Goal: Find specific page/section: Find specific page/section

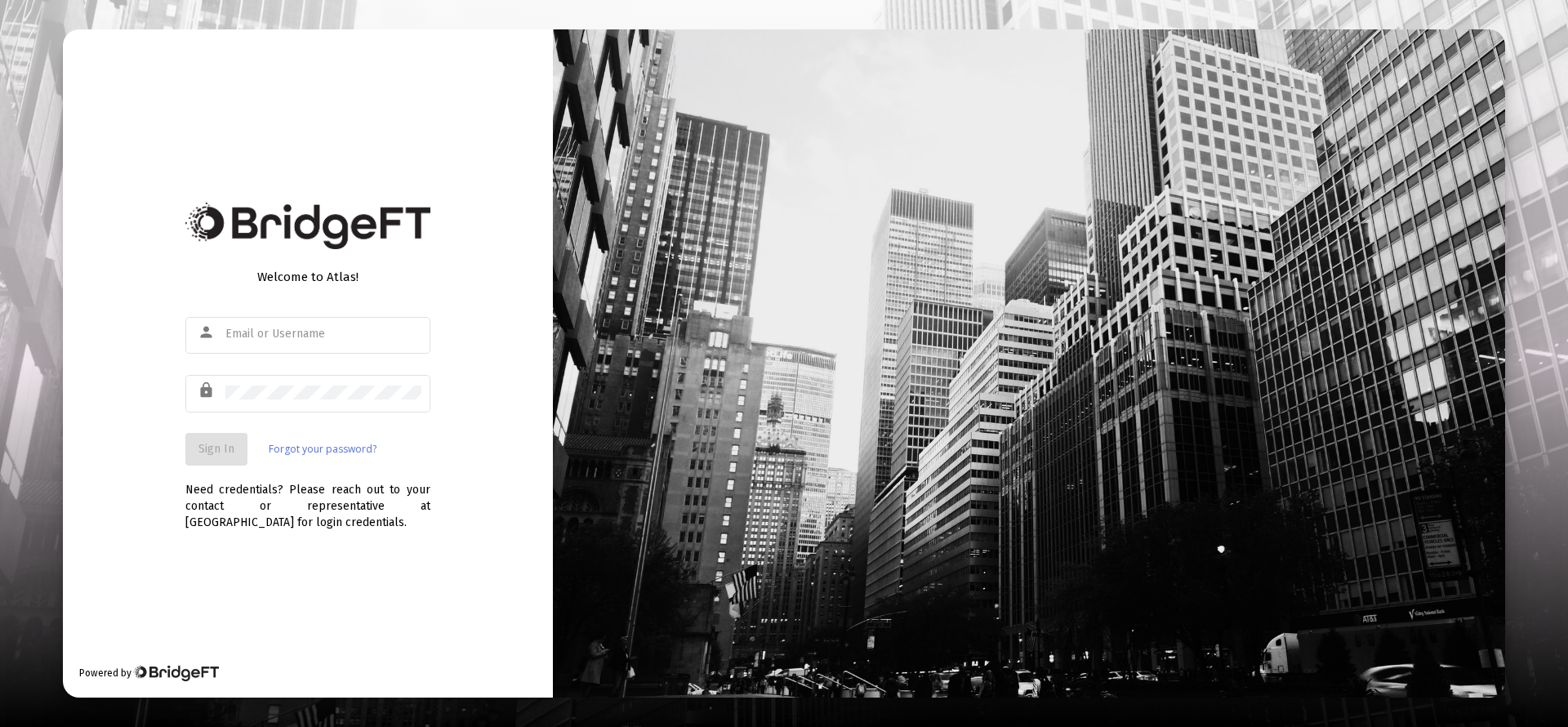
type input "[PERSON_NAME][EMAIL_ADDRESS][DOMAIN_NAME]"
click at [214, 436] on button "Sign In" at bounding box center [216, 449] width 62 height 33
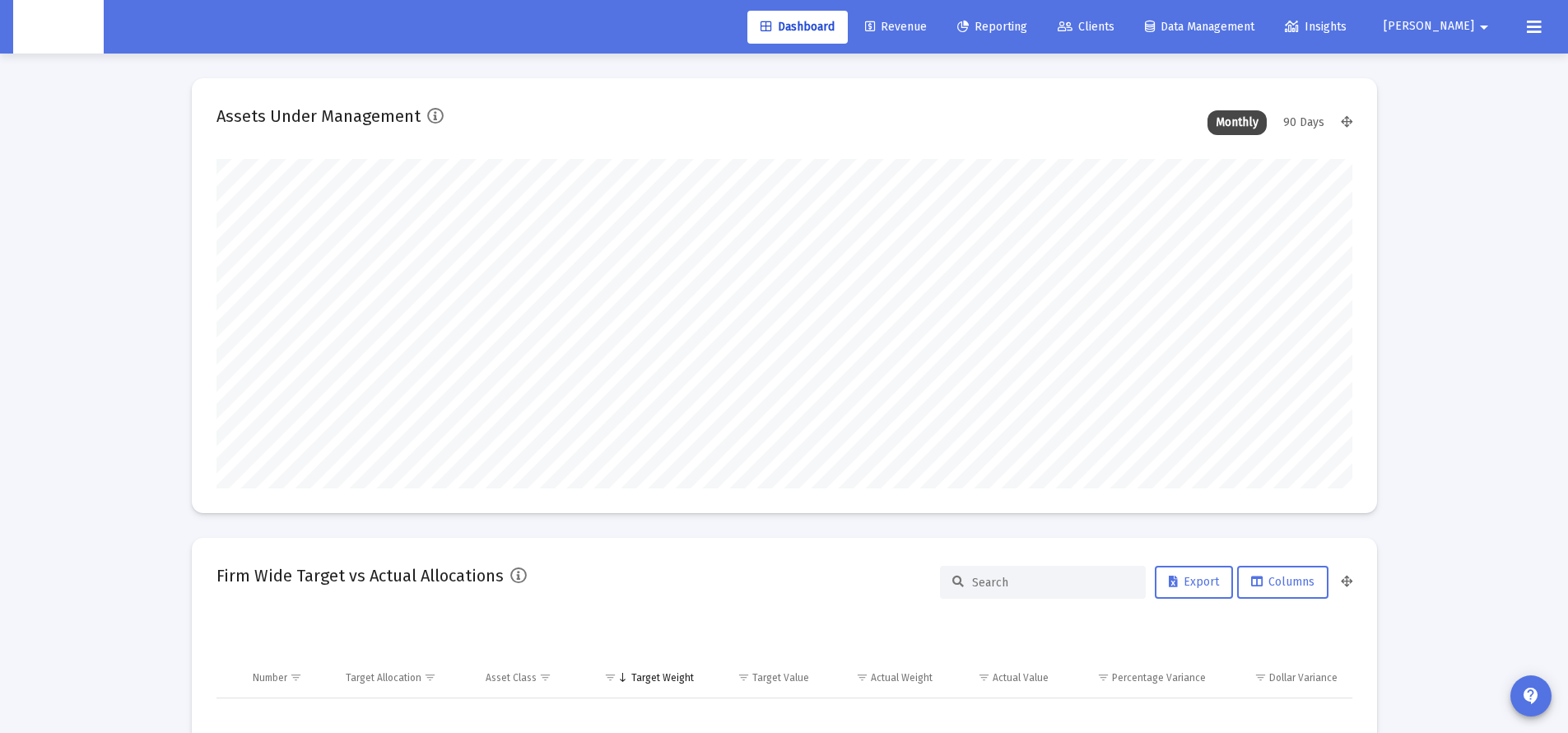
scroll to position [330, 612]
type input "2025-09-03"
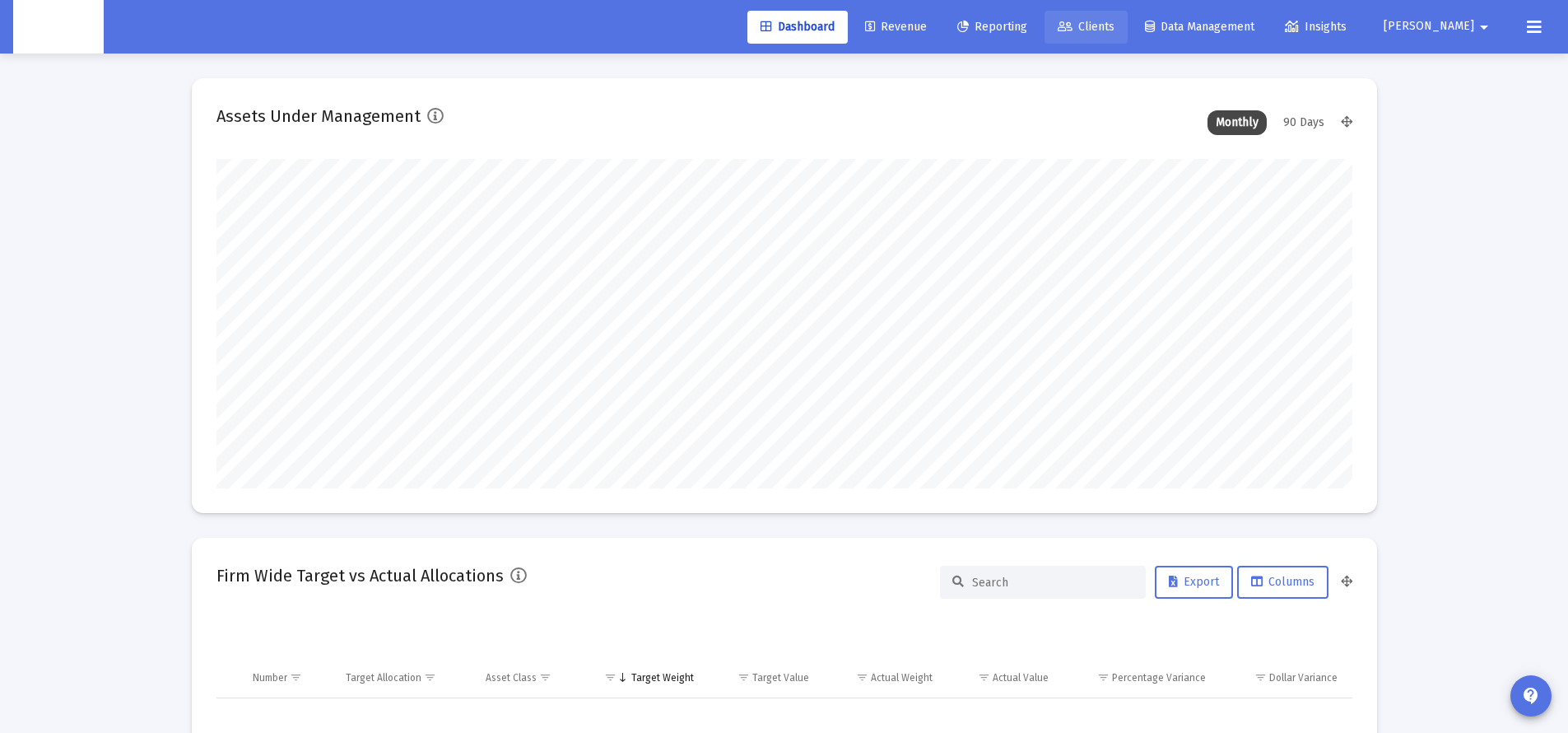
click at [1115, 27] on span "Clients" at bounding box center [1086, 27] width 57 height 14
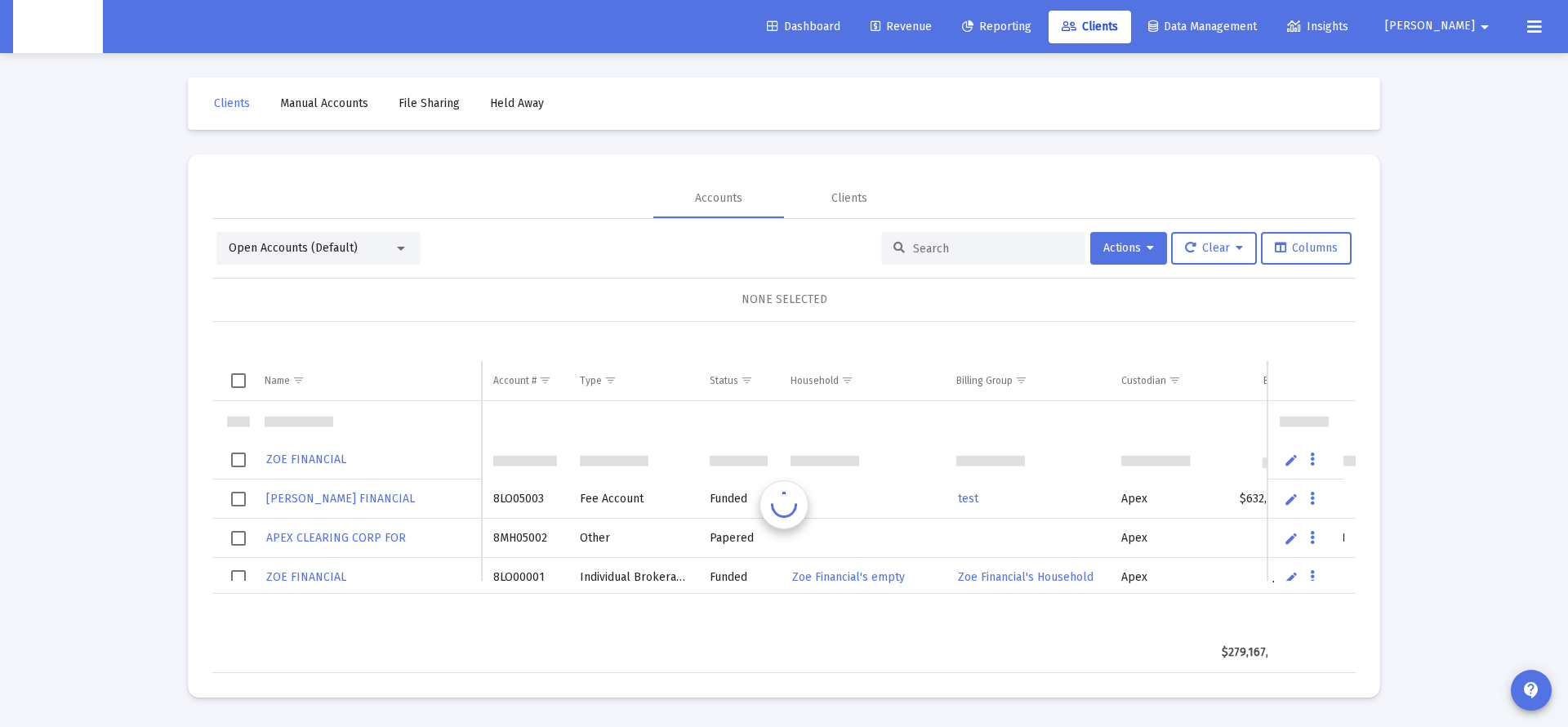
scroll to position [39, 0]
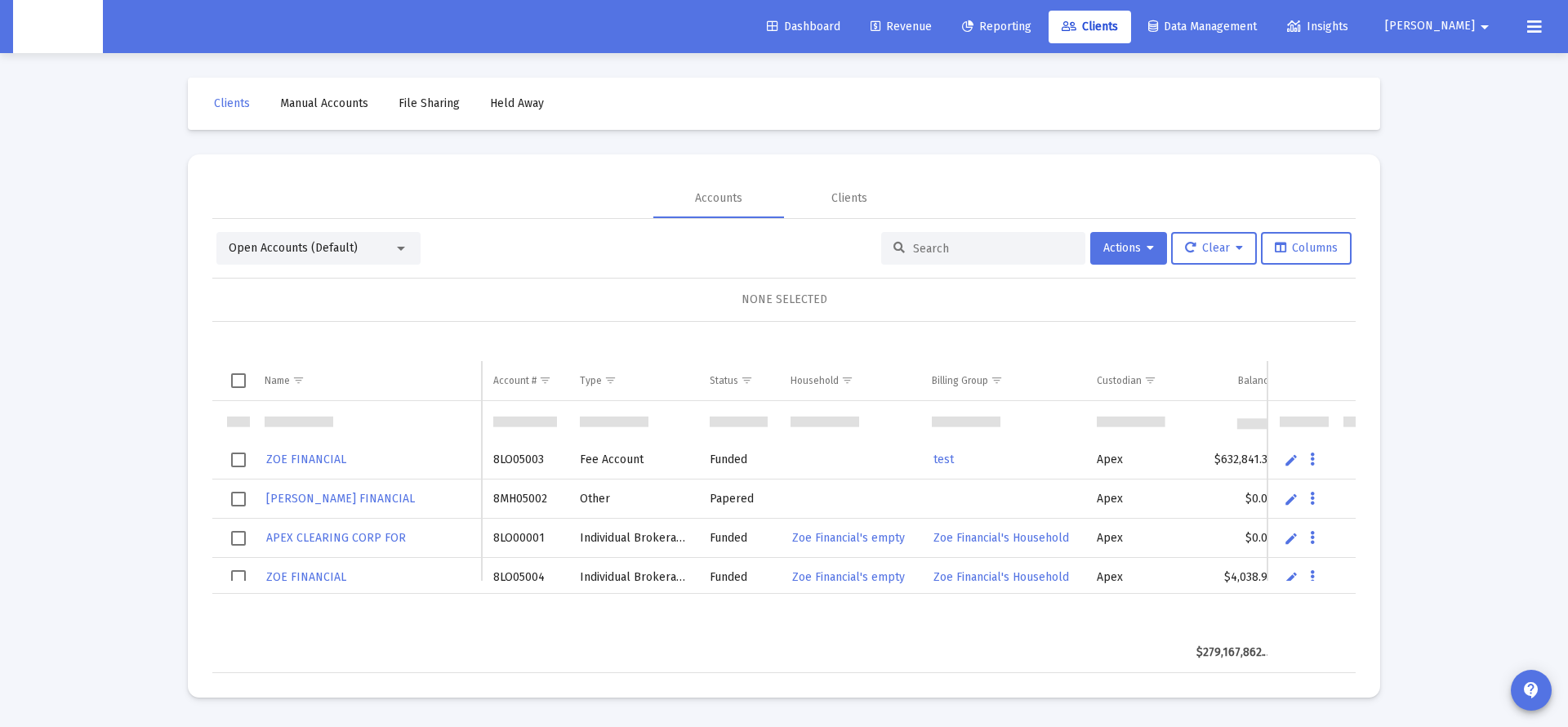
click at [989, 243] on input at bounding box center [992, 249] width 160 height 14
paste input "645710861"
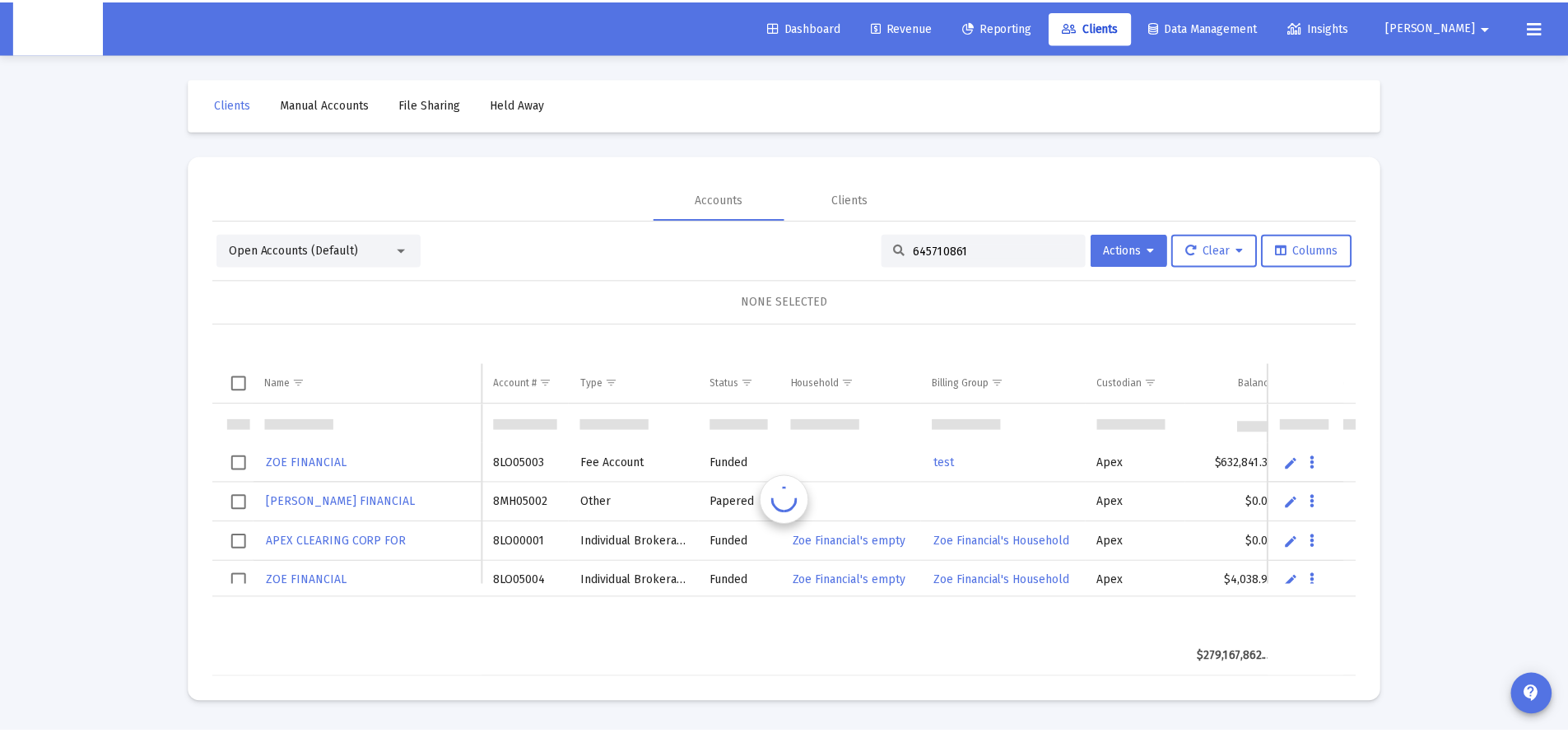
scroll to position [0, 0]
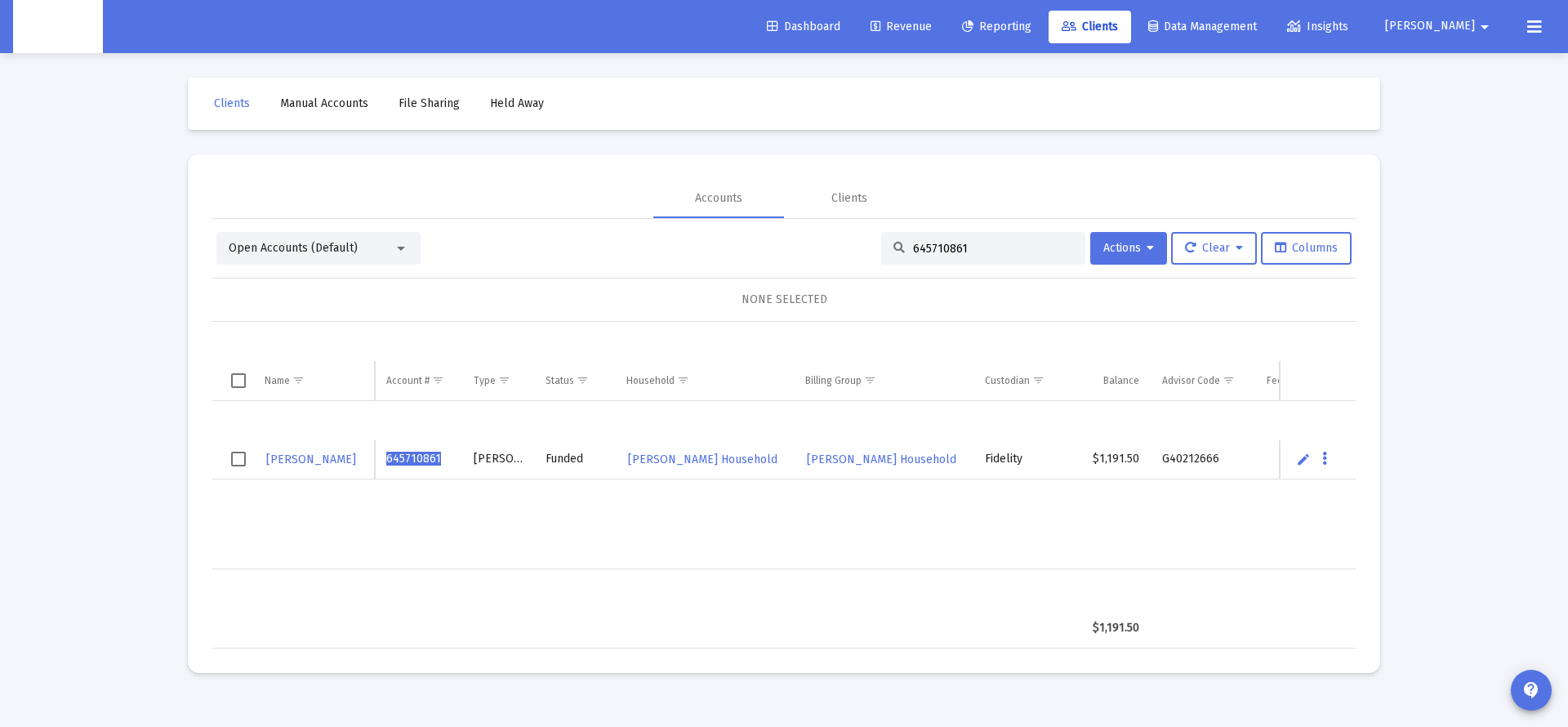
type input "645710861"
click at [712, 458] on span "[PERSON_NAME] Household" at bounding box center [702, 459] width 149 height 14
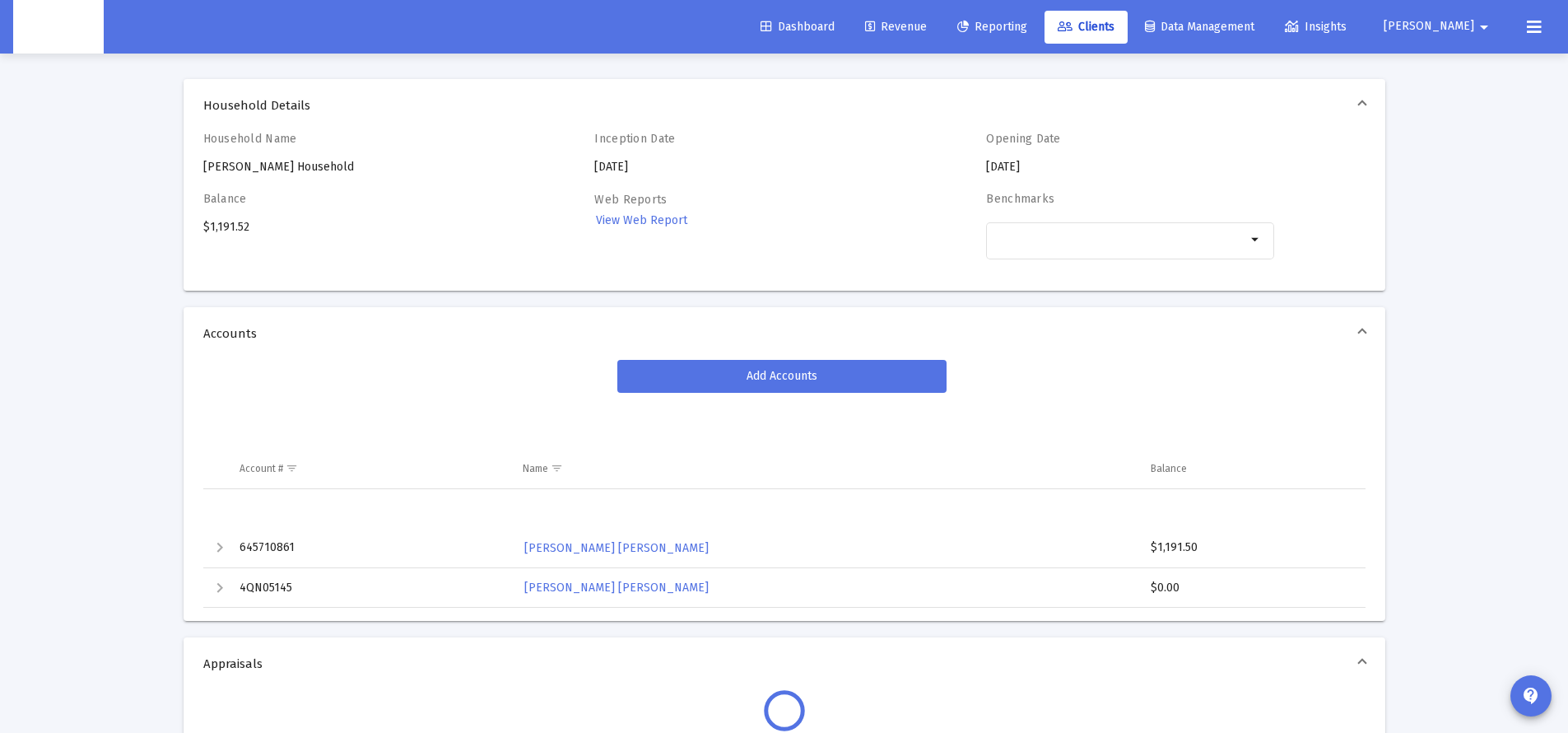
scroll to position [56, 0]
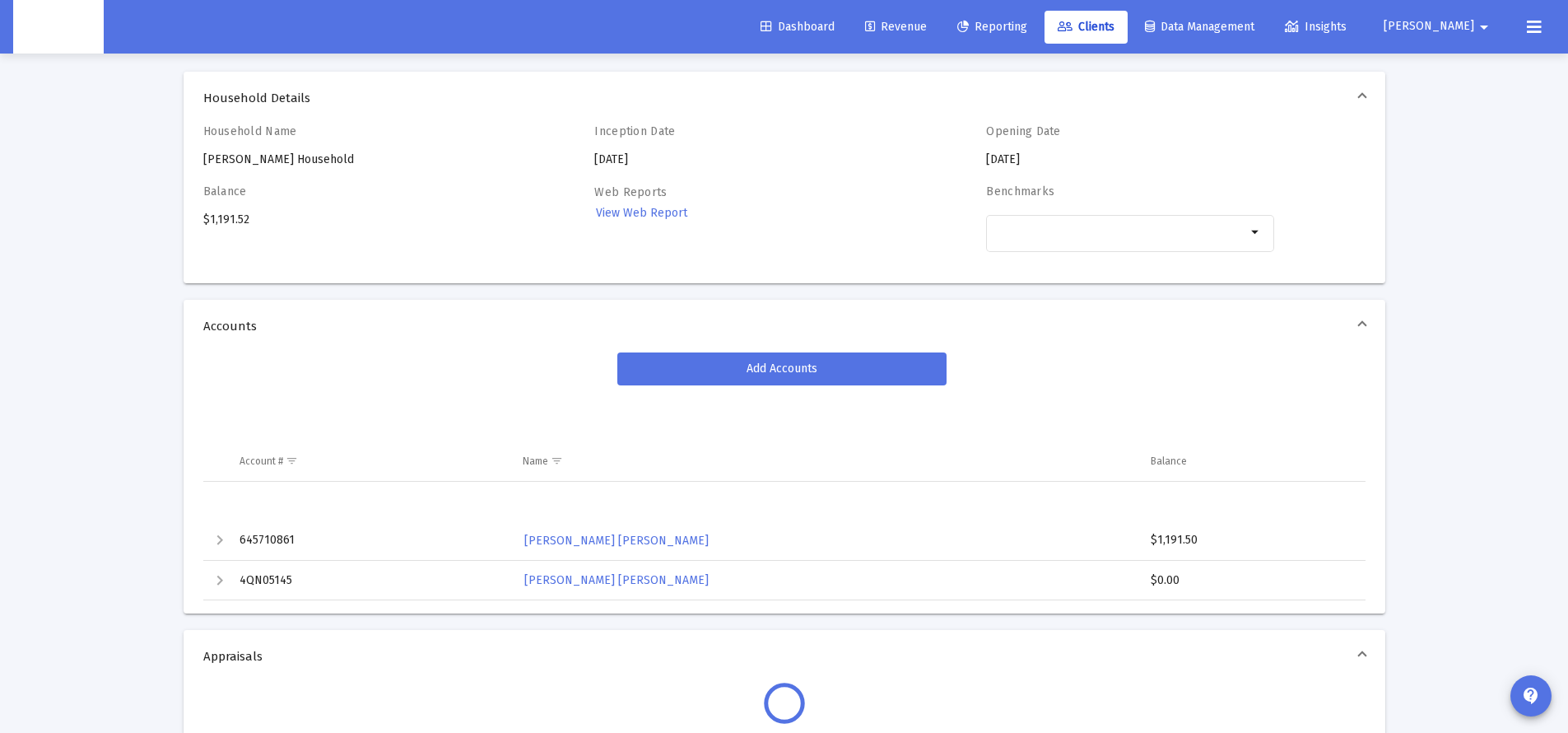
click at [1163, 578] on div "$0.00" at bounding box center [1250, 580] width 199 height 16
click at [1190, 576] on div "$0.00" at bounding box center [1250, 580] width 199 height 16
click at [1178, 580] on div "$0.00" at bounding box center [1250, 580] width 199 height 16
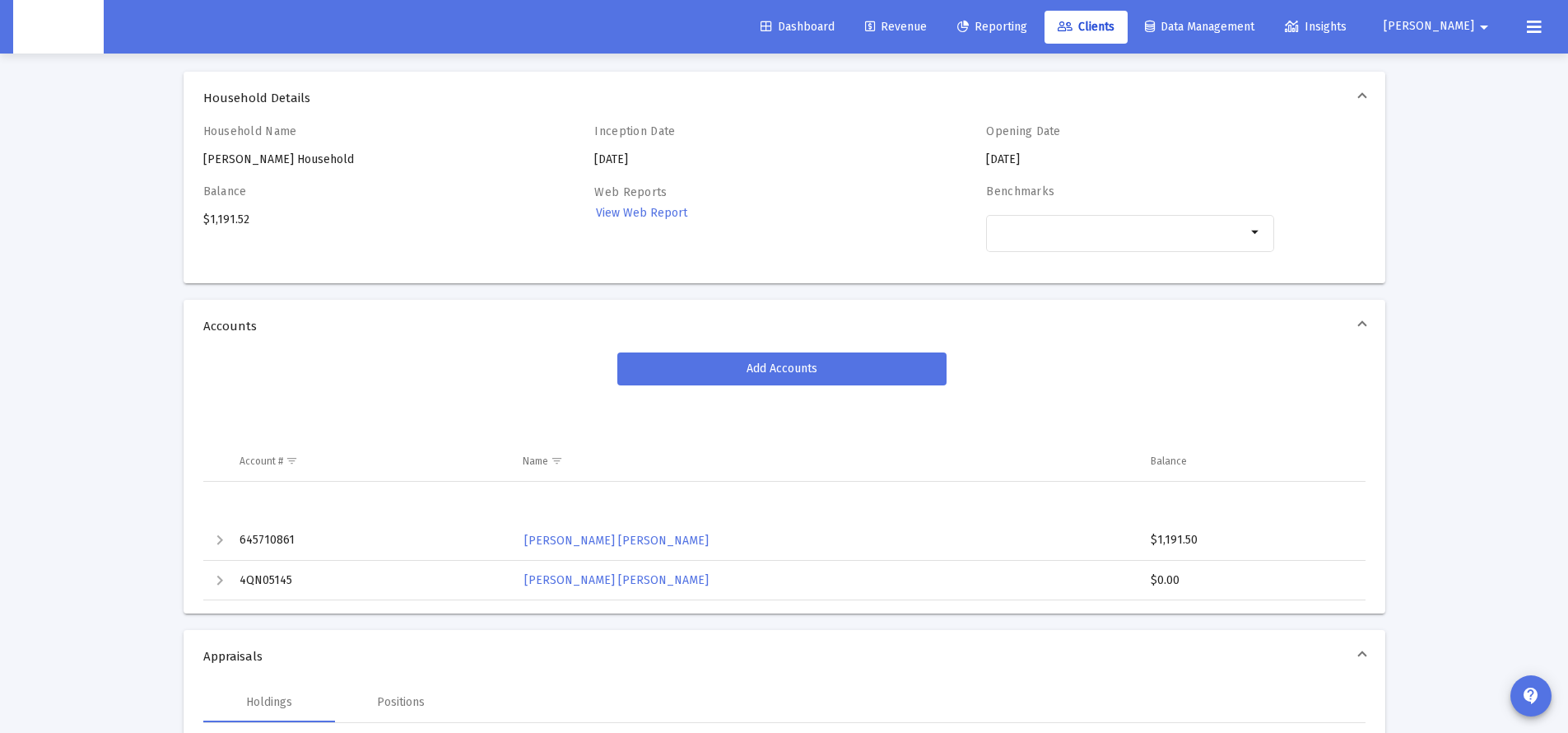
click at [299, 369] on div "Add Accounts" at bounding box center [784, 369] width 1162 height 33
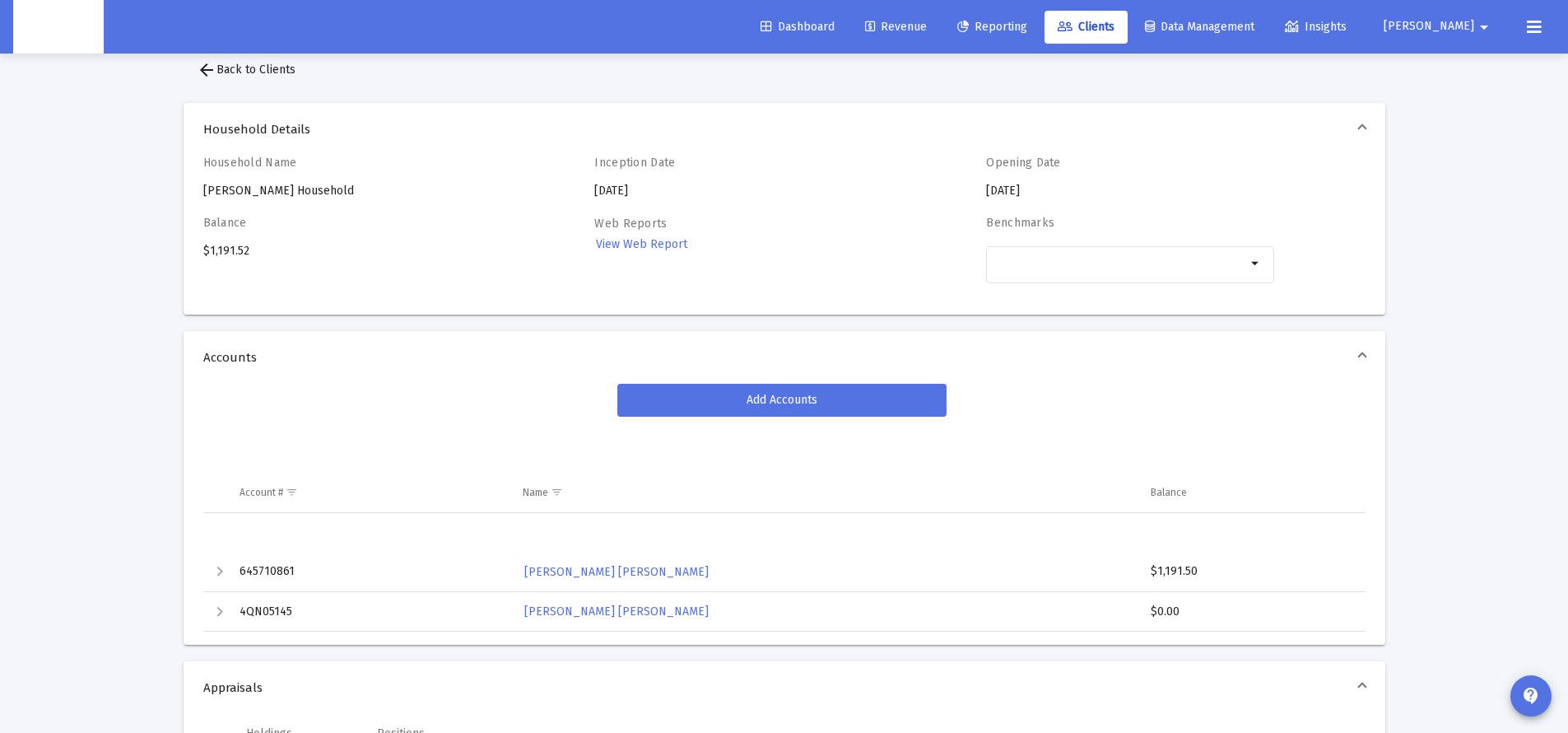
scroll to position [1, 0]
